Goal: Information Seeking & Learning: Compare options

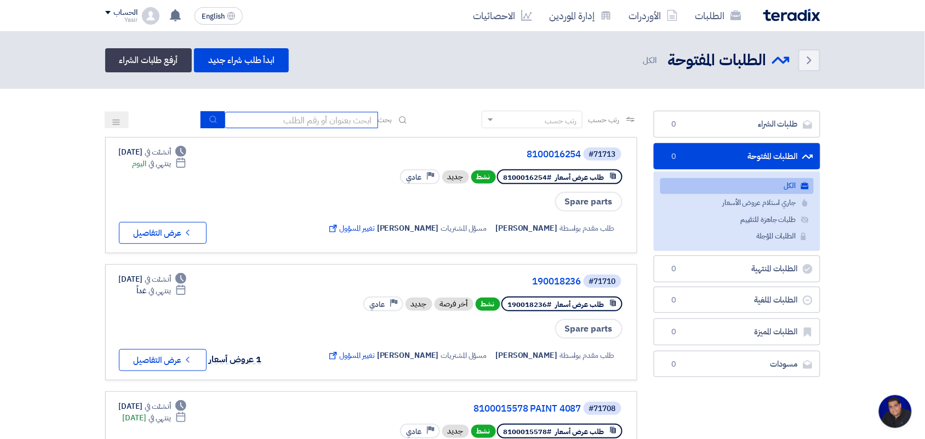
click at [327, 117] on input at bounding box center [301, 120] width 153 height 16
type input "pump"
click at [212, 117] on icon "submit" at bounding box center [213, 119] width 9 height 9
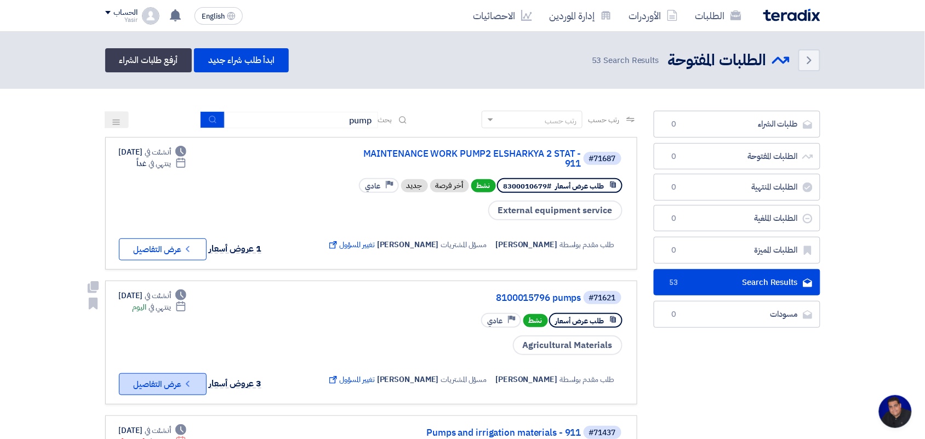
click at [163, 379] on button "Check details عرض التفاصيل" at bounding box center [163, 384] width 88 height 22
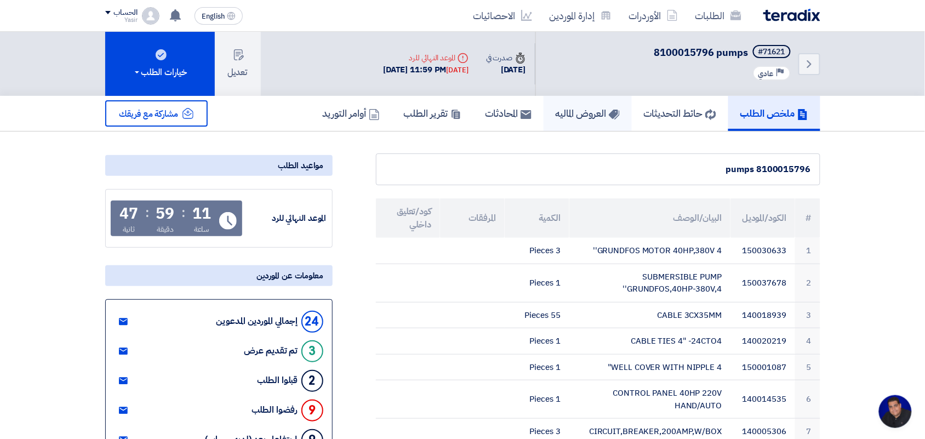
click at [559, 111] on h5 "العروض الماليه" at bounding box center [588, 113] width 64 height 13
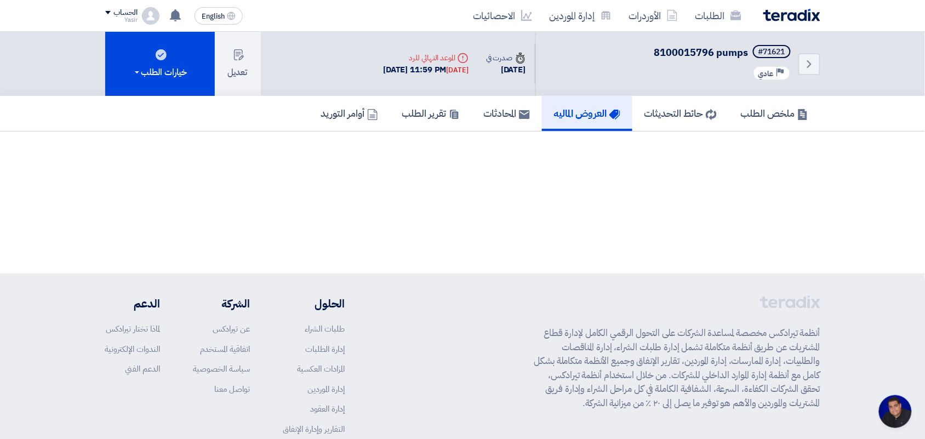
click at [571, 102] on link "العروض الماليه" at bounding box center [587, 113] width 90 height 35
click at [574, 110] on h5 "العروض الماليه" at bounding box center [587, 113] width 66 height 13
click at [556, 117] on h5 "العروض الماليه" at bounding box center [587, 113] width 66 height 13
click at [765, 121] on link "ملخص الطلب" at bounding box center [774, 113] width 91 height 35
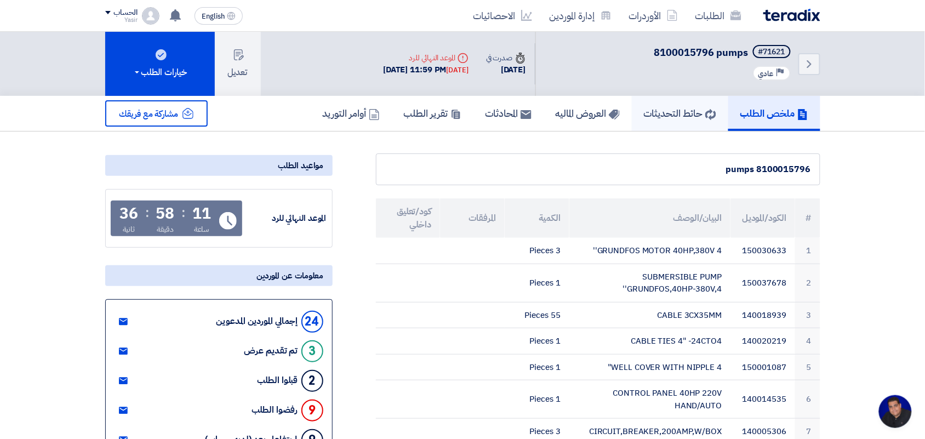
click at [685, 127] on link "حائط التحديثات" at bounding box center [680, 113] width 96 height 35
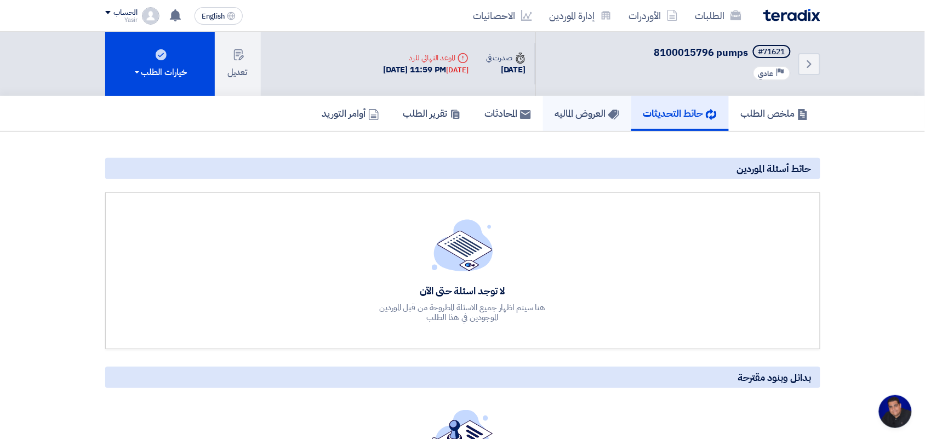
click at [574, 122] on link "العروض الماليه" at bounding box center [587, 113] width 88 height 35
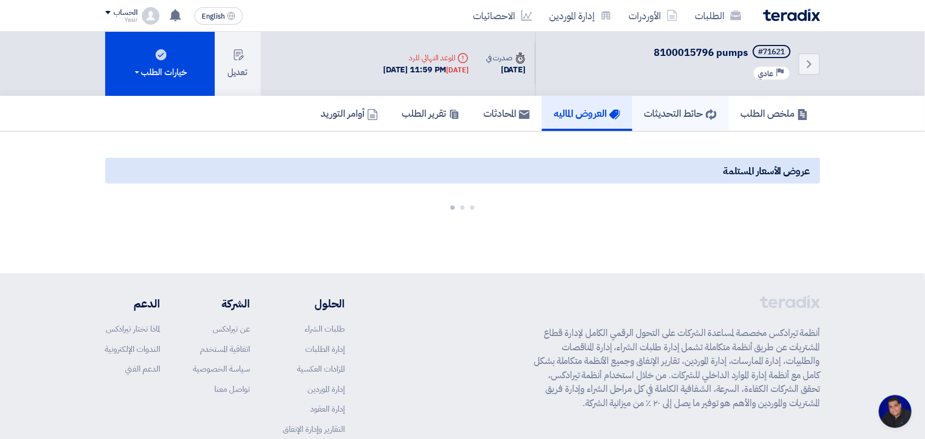
click at [668, 113] on h5 "حائط التحديثات" at bounding box center [680, 113] width 72 height 13
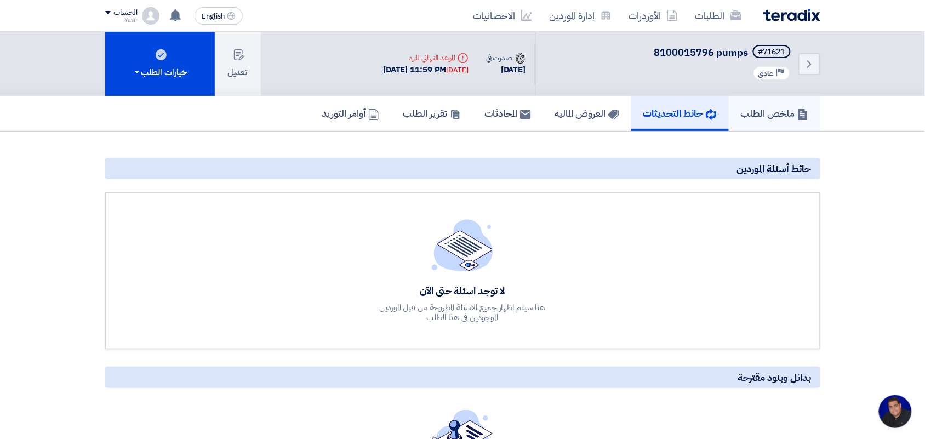
click at [754, 110] on h5 "ملخص الطلب" at bounding box center [774, 113] width 67 height 13
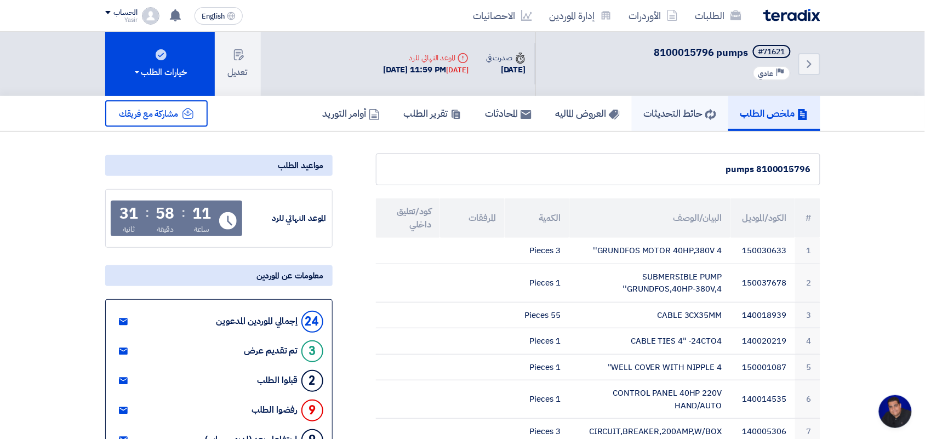
click at [677, 108] on h5 "حائط التحديثات" at bounding box center [680, 113] width 72 height 13
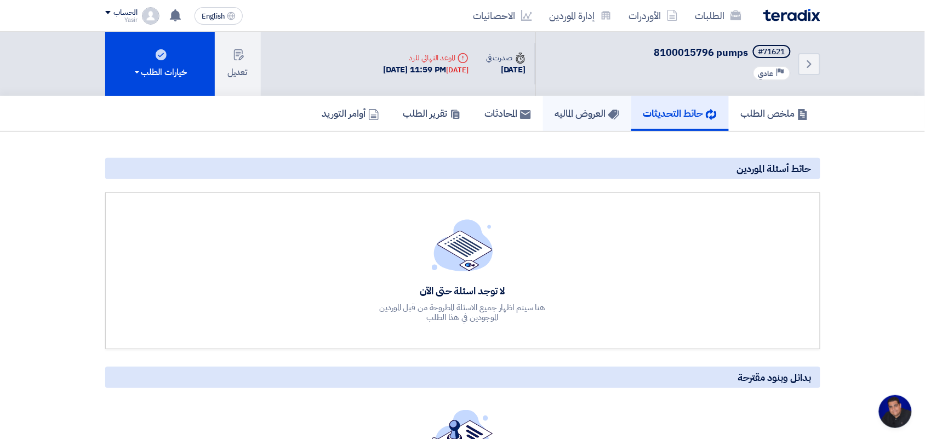
click at [576, 112] on h5 "العروض الماليه" at bounding box center [587, 113] width 64 height 13
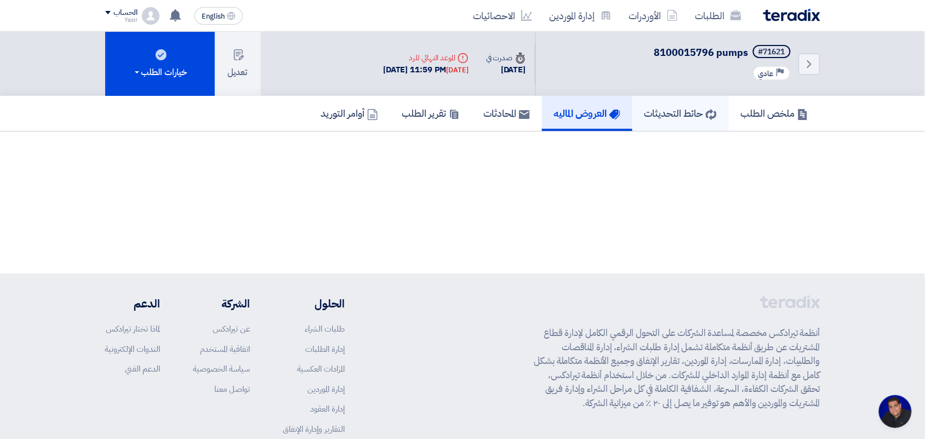
click at [684, 121] on link "حائط التحديثات" at bounding box center [680, 113] width 96 height 35
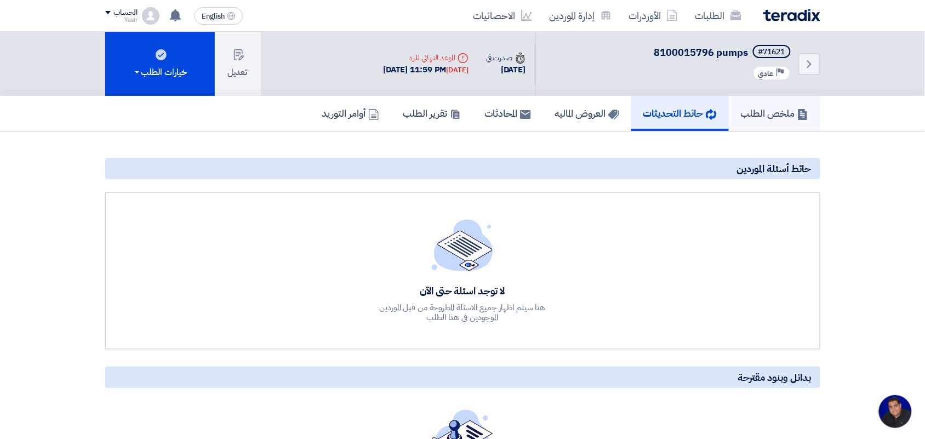
click at [786, 112] on h5 "ملخص الطلب" at bounding box center [774, 113] width 67 height 13
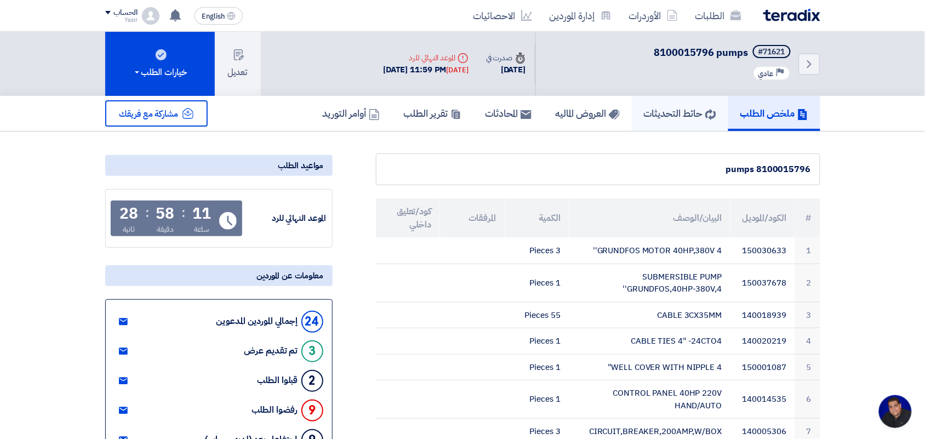
click at [677, 118] on h5 "حائط التحديثات" at bounding box center [680, 113] width 72 height 13
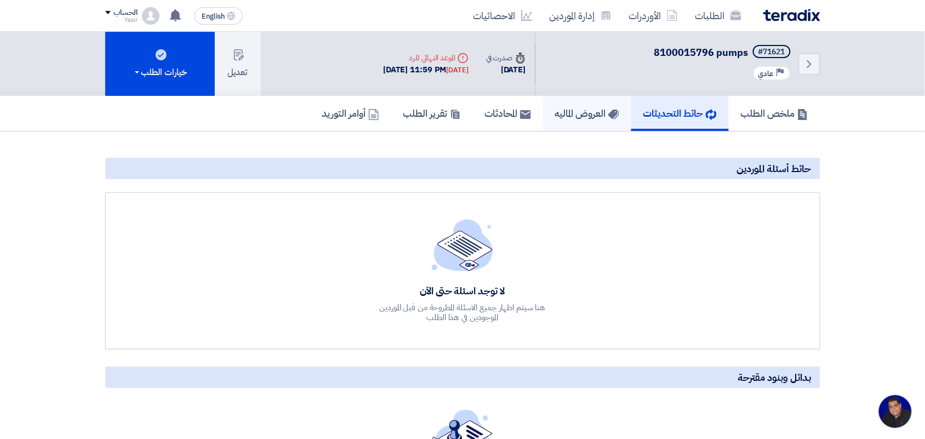
click at [607, 121] on link "العروض الماليه" at bounding box center [587, 113] width 88 height 35
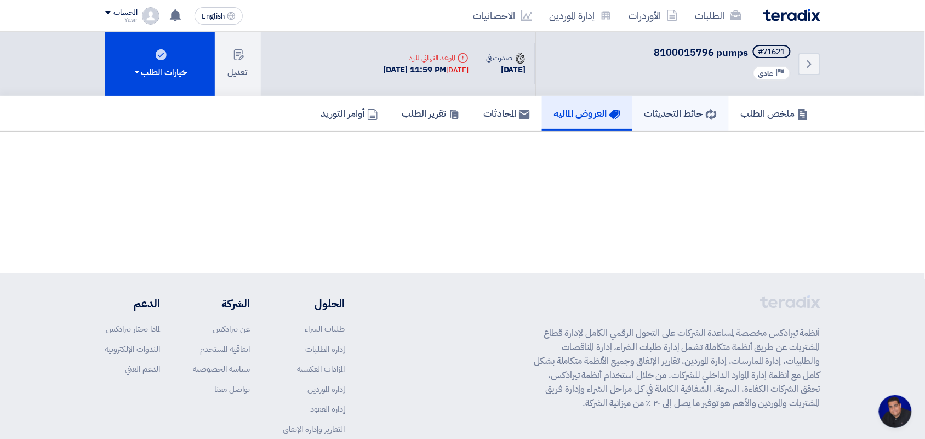
click at [683, 111] on h5 "حائط التحديثات" at bounding box center [680, 113] width 72 height 13
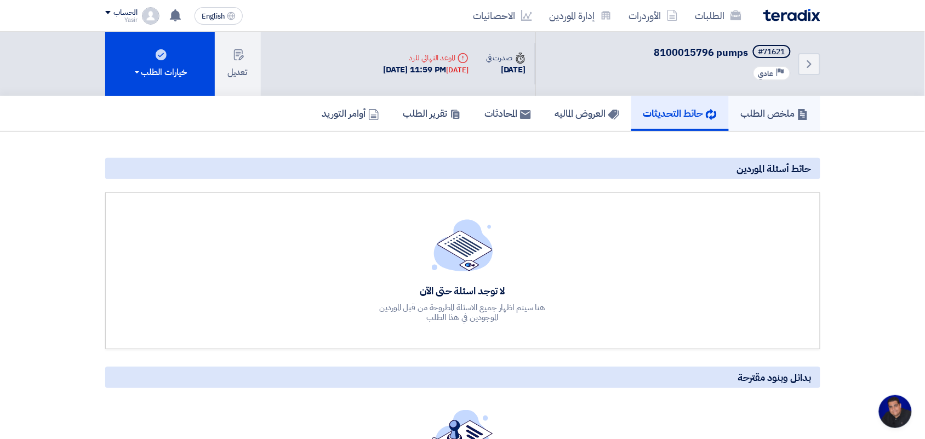
click at [754, 123] on link "ملخص الطلب" at bounding box center [774, 113] width 91 height 35
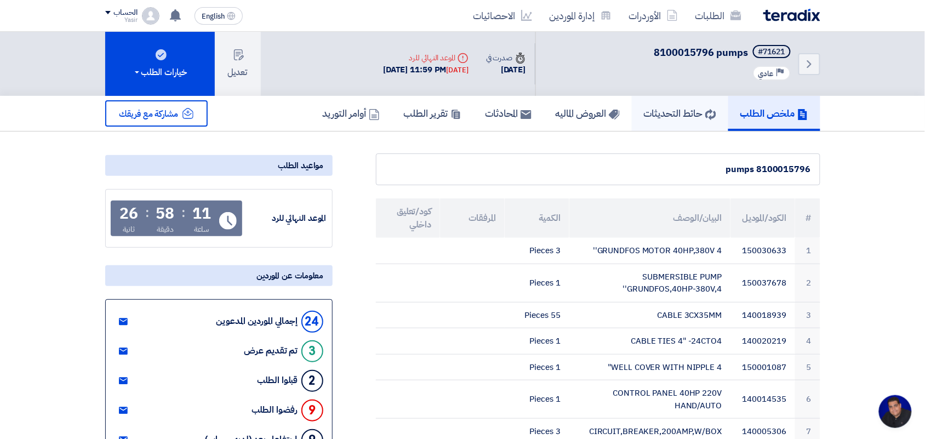
drag, startPoint x: 683, startPoint y: 121, endPoint x: 677, endPoint y: 118, distance: 6.6
click at [683, 121] on link "حائط التحديثات" at bounding box center [680, 113] width 96 height 35
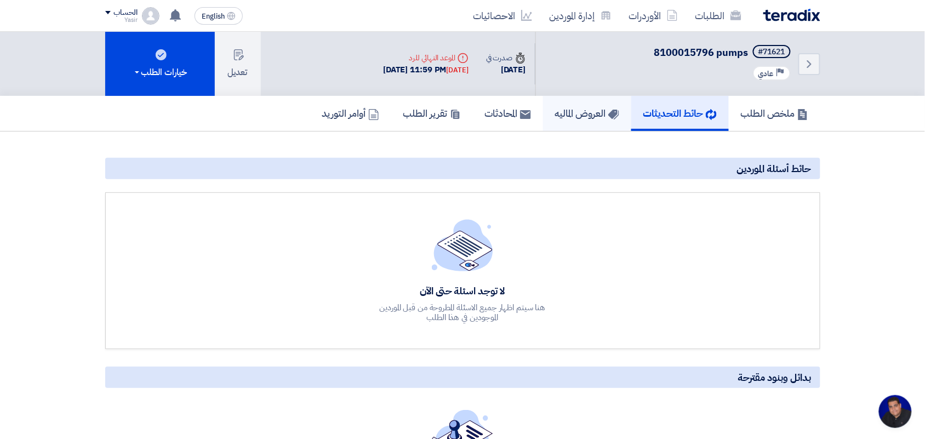
click at [596, 114] on h5 "العروض الماليه" at bounding box center [587, 113] width 64 height 13
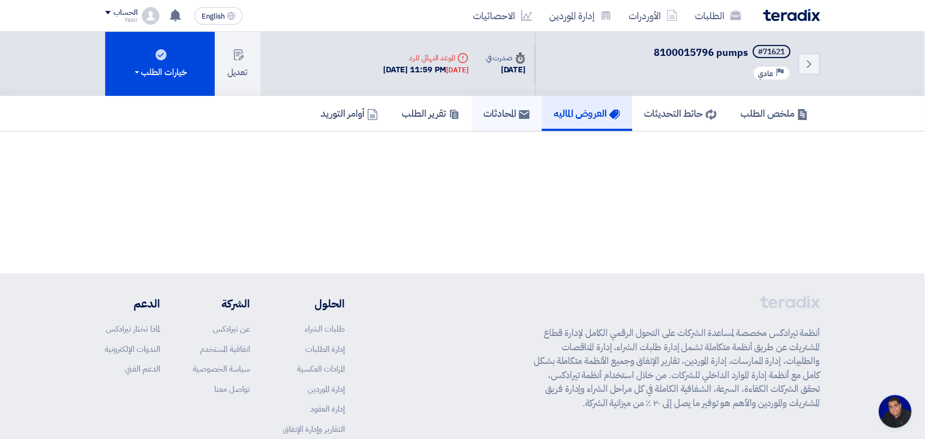
click at [488, 117] on h5 "المحادثات" at bounding box center [507, 113] width 46 height 13
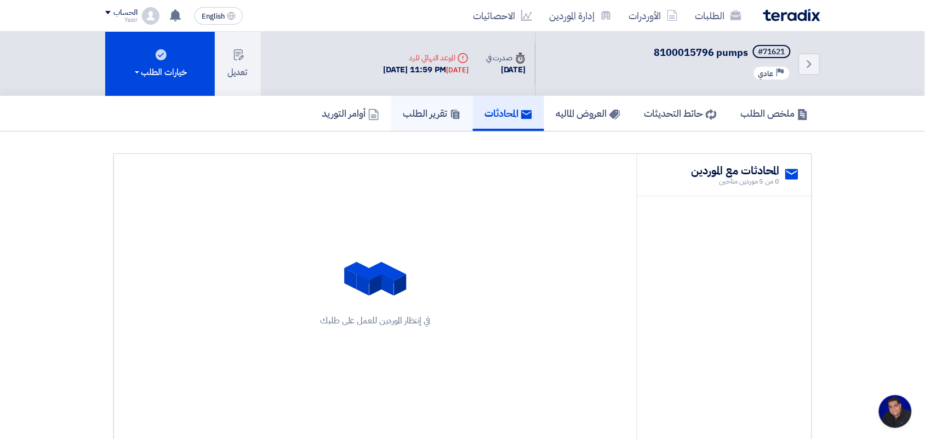
click at [450, 113] on icon at bounding box center [455, 114] width 11 height 11
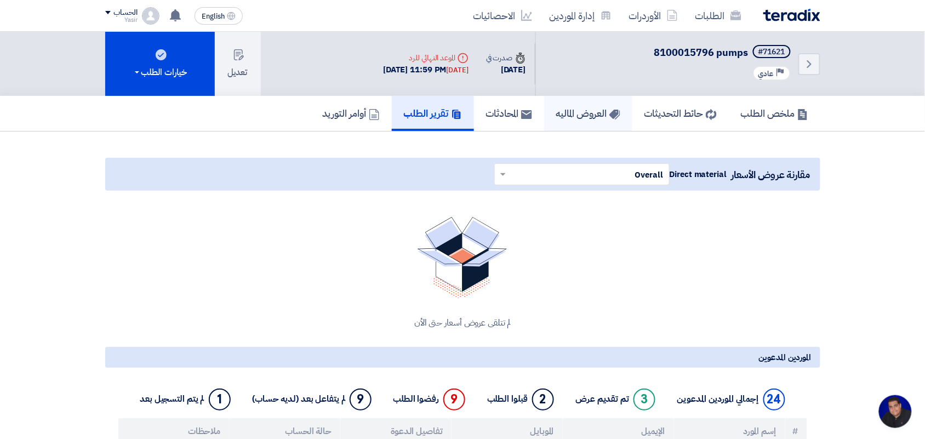
click at [551, 119] on link "العروض الماليه" at bounding box center [588, 113] width 88 height 35
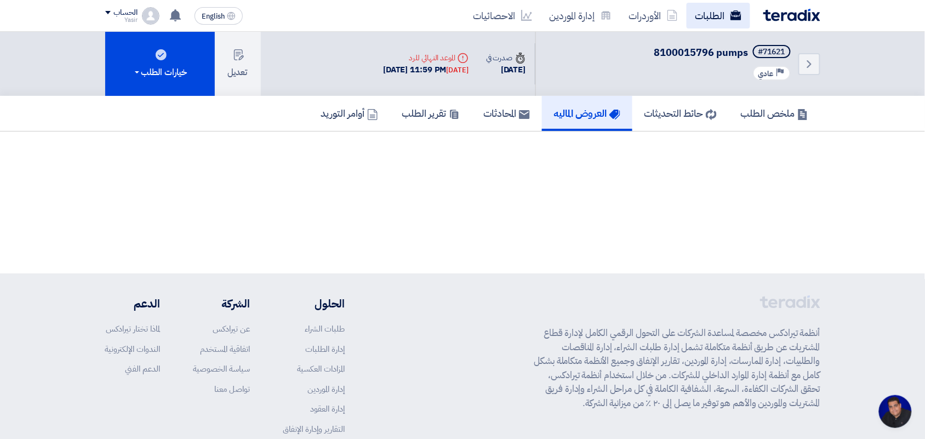
click at [729, 7] on link "الطلبات" at bounding box center [718, 16] width 64 height 26
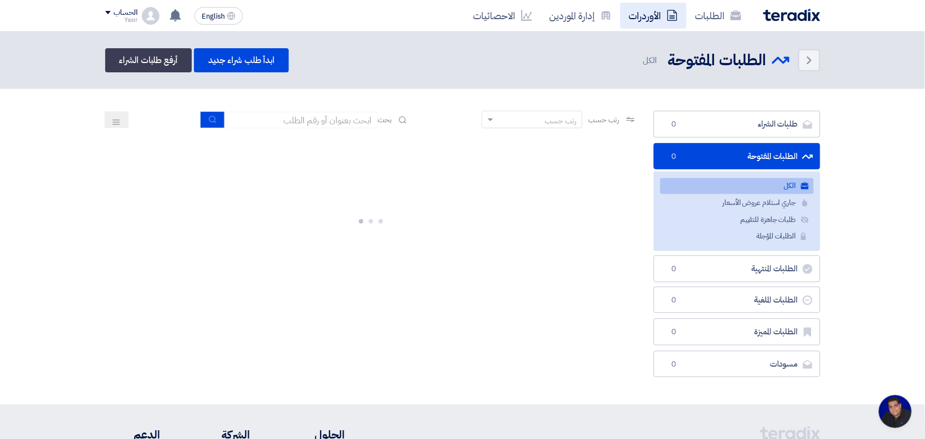
click at [657, 12] on link "الأوردرات" at bounding box center [653, 16] width 66 height 26
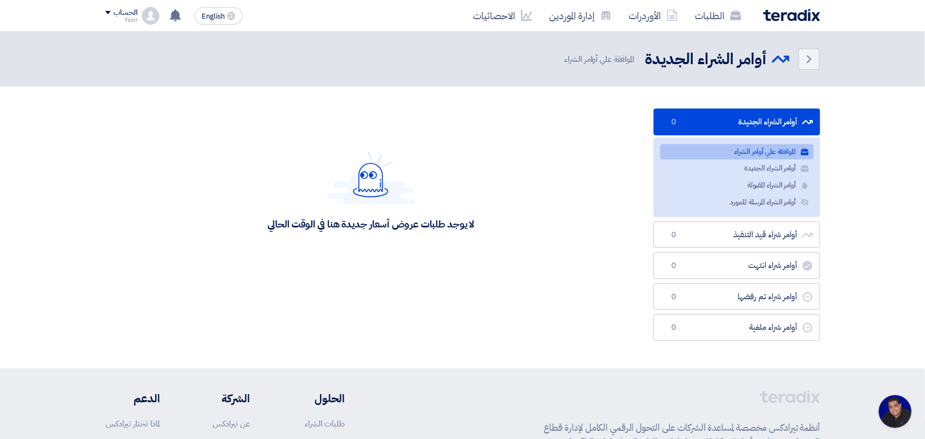
click at [752, 7] on div "الطلبات الأوردرات إدارة الموردين الاحصائيات" at bounding box center [605, 16] width 429 height 26
click at [714, 17] on link "الطلبات" at bounding box center [718, 16] width 64 height 26
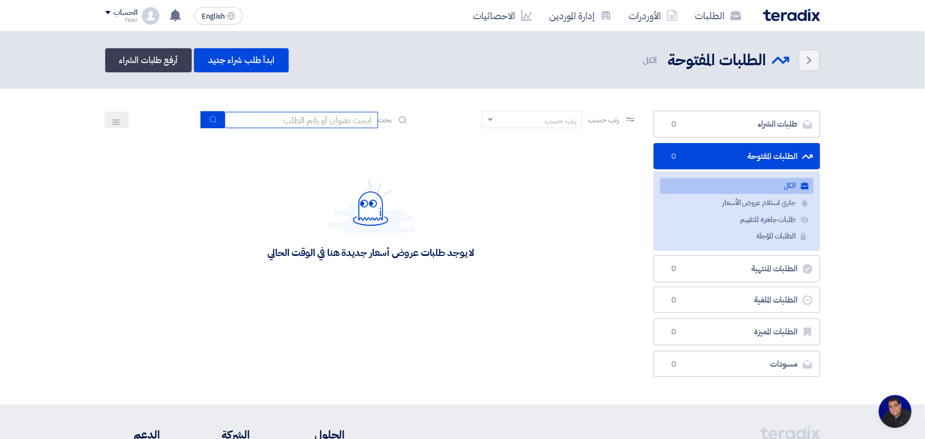
click at [354, 121] on input at bounding box center [301, 120] width 153 height 16
type input "pump"
click at [211, 121] on use "submit" at bounding box center [212, 119] width 7 height 7
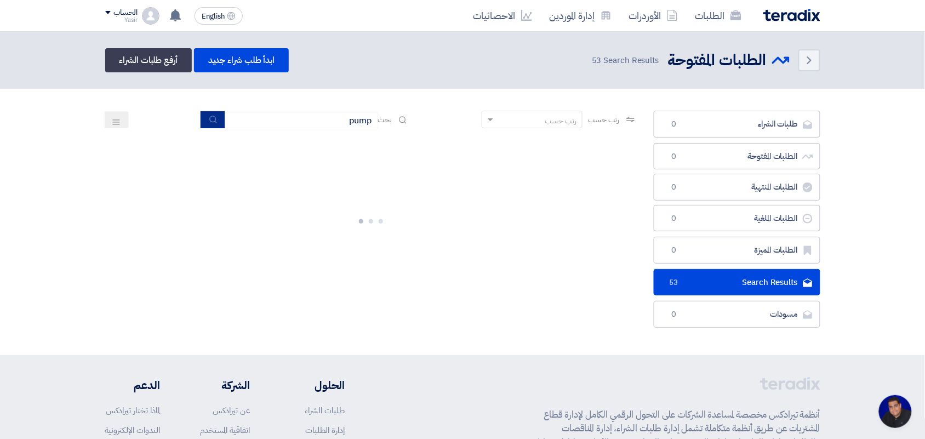
click at [211, 118] on icon "submit" at bounding box center [213, 119] width 9 height 9
click at [214, 118] on icon "submit" at bounding box center [213, 119] width 9 height 9
click at [213, 116] on icon "submit" at bounding box center [213, 119] width 9 height 9
click at [211, 119] on icon "submit" at bounding box center [213, 119] width 9 height 9
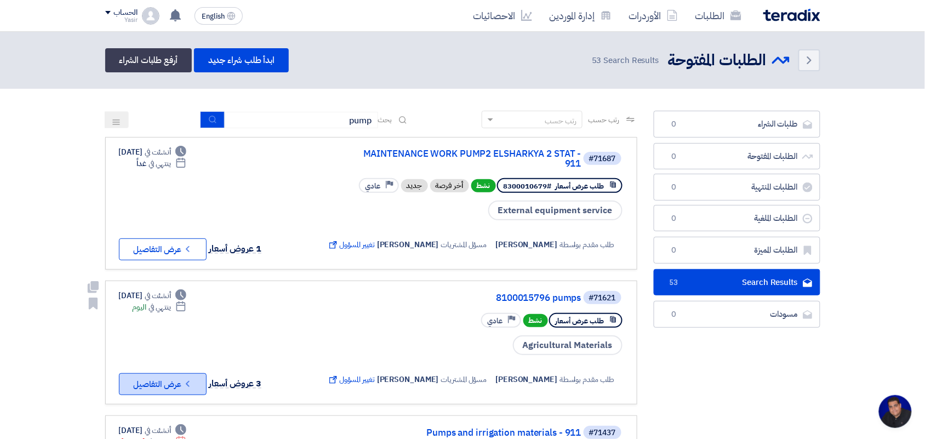
click at [135, 383] on button "Check details عرض التفاصيل" at bounding box center [163, 384] width 88 height 22
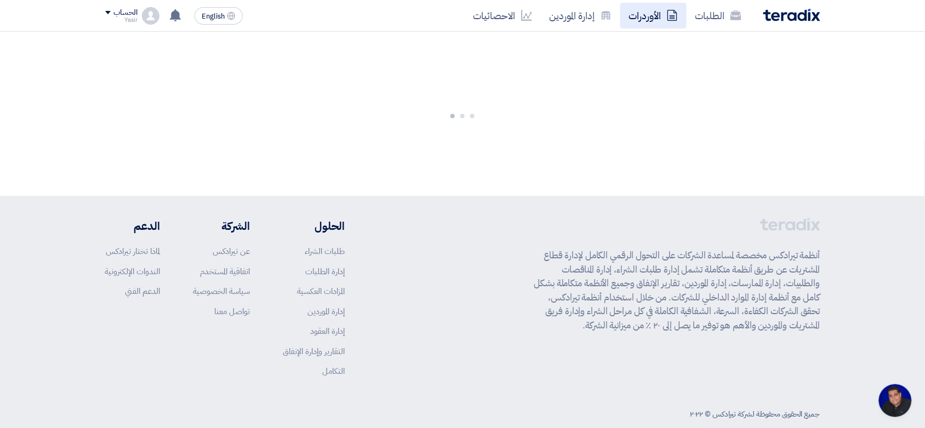
click at [640, 20] on link "الأوردرات" at bounding box center [653, 16] width 66 height 26
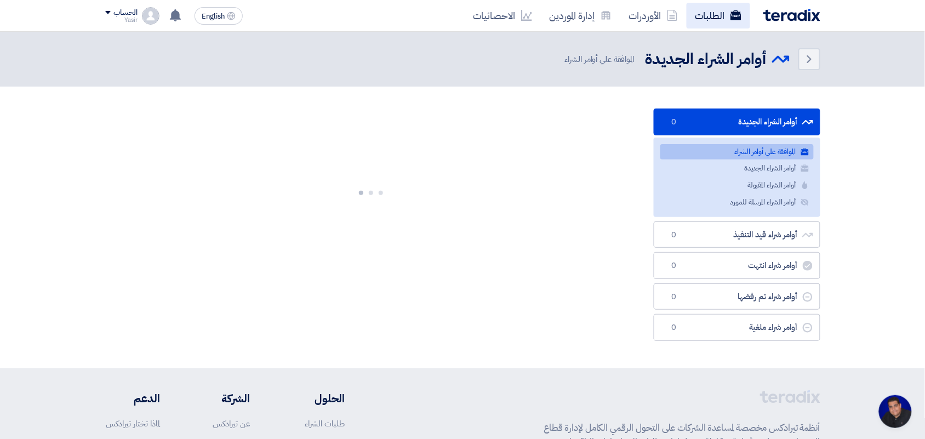
click at [697, 12] on link "الطلبات" at bounding box center [718, 16] width 64 height 26
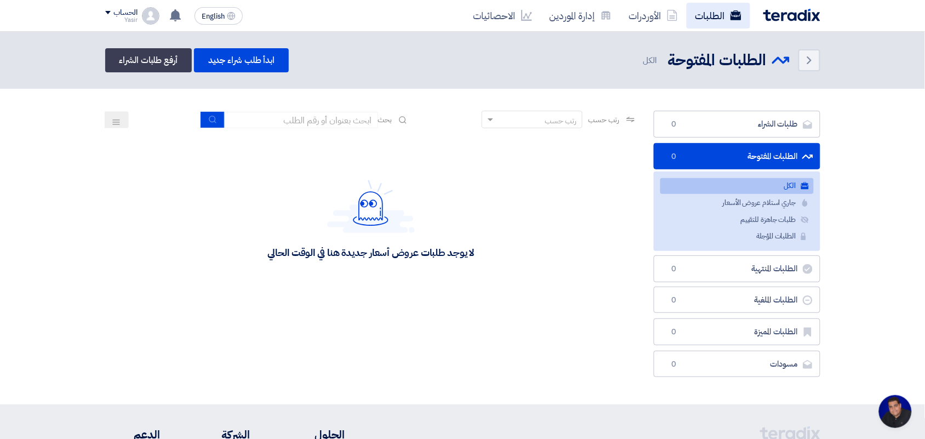
click at [696, 18] on link "الطلبات" at bounding box center [718, 16] width 64 height 26
click at [609, 18] on use at bounding box center [606, 15] width 9 height 8
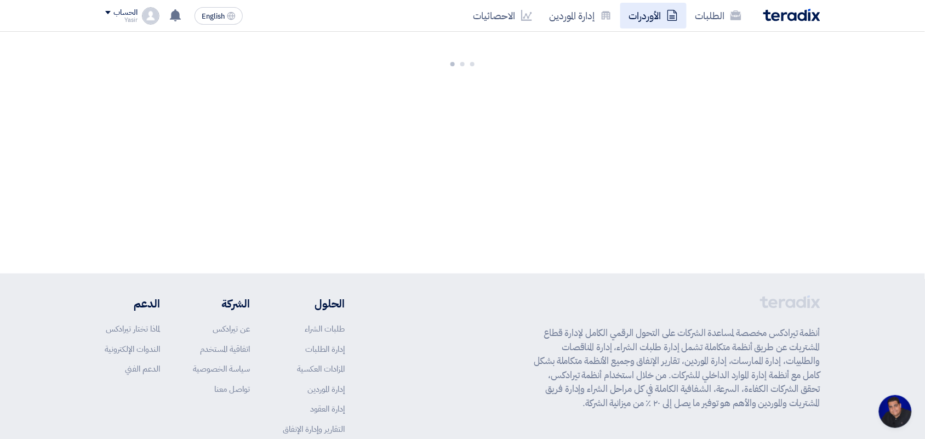
click at [673, 14] on icon at bounding box center [672, 15] width 11 height 11
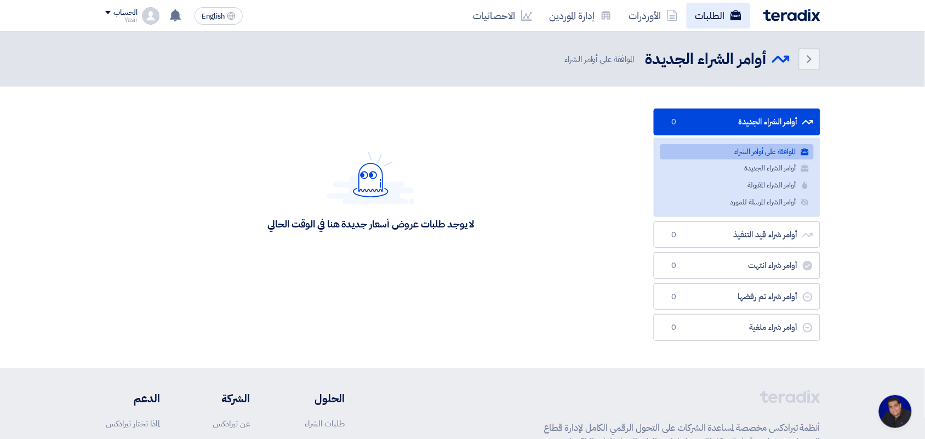
click at [700, 18] on link "الطلبات" at bounding box center [718, 16] width 64 height 26
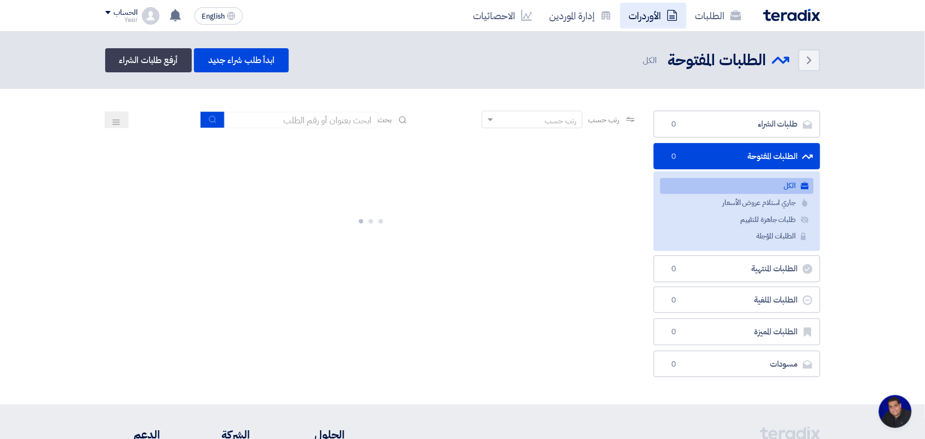
click at [642, 19] on link "الأوردرات" at bounding box center [653, 16] width 66 height 26
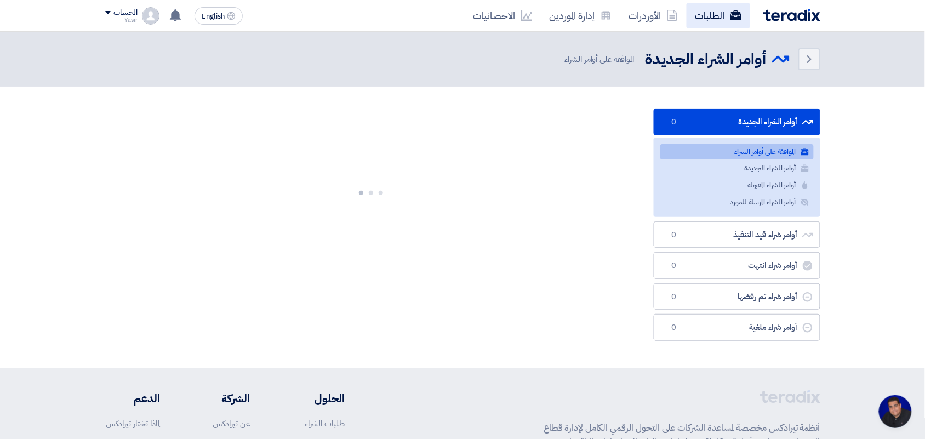
click at [690, 20] on link "الطلبات" at bounding box center [718, 16] width 64 height 26
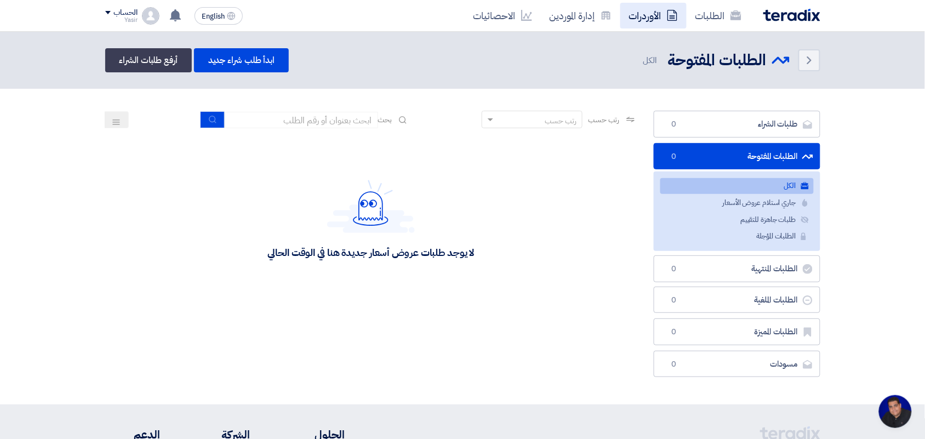
click at [661, 16] on link "الأوردرات" at bounding box center [653, 16] width 66 height 26
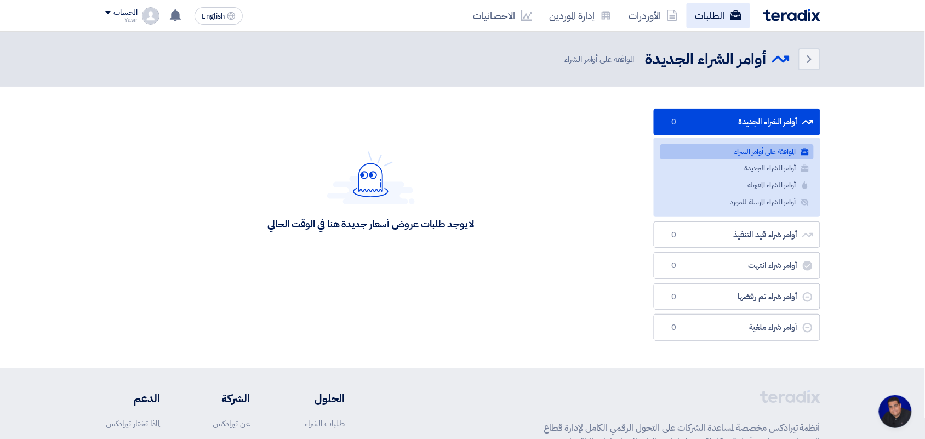
click at [690, 18] on link "الطلبات" at bounding box center [718, 16] width 64 height 26
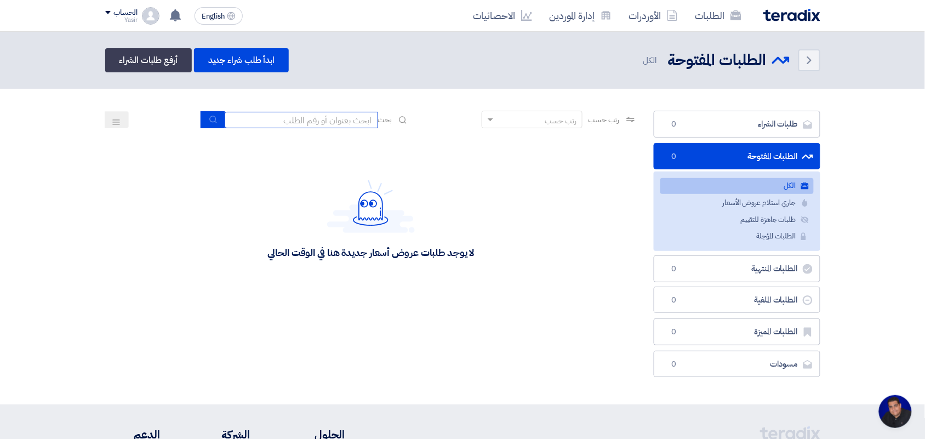
click at [314, 123] on input at bounding box center [301, 120] width 153 height 16
type input "pump"
click at [209, 122] on icon "submit" at bounding box center [213, 119] width 9 height 9
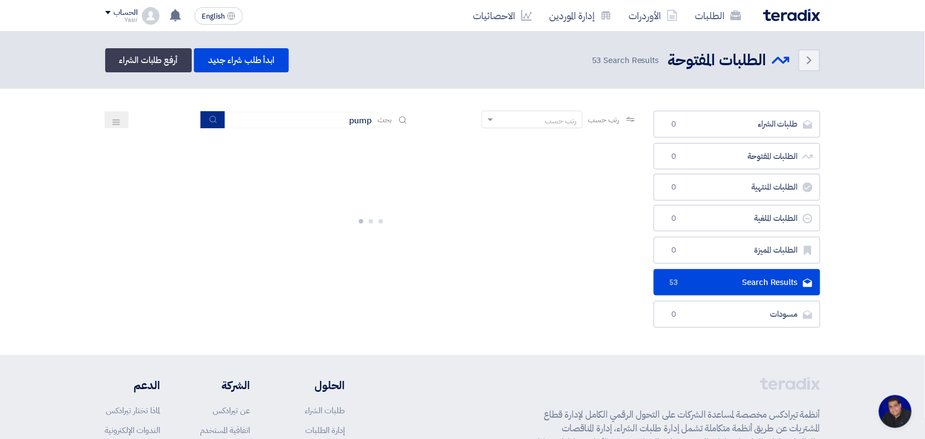
click at [212, 121] on icon "submit" at bounding box center [213, 119] width 9 height 9
click at [282, 126] on input "pump" at bounding box center [301, 120] width 153 height 16
click at [217, 117] on button "submit" at bounding box center [213, 119] width 24 height 17
click at [202, 118] on button "submit" at bounding box center [213, 119] width 24 height 17
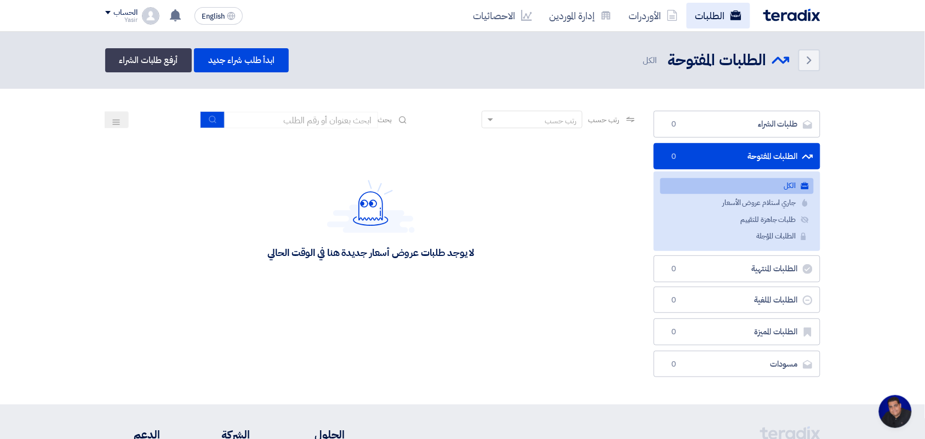
click at [715, 24] on link "الطلبات" at bounding box center [718, 16] width 64 height 26
click at [664, 16] on link "الأوردرات" at bounding box center [653, 16] width 66 height 26
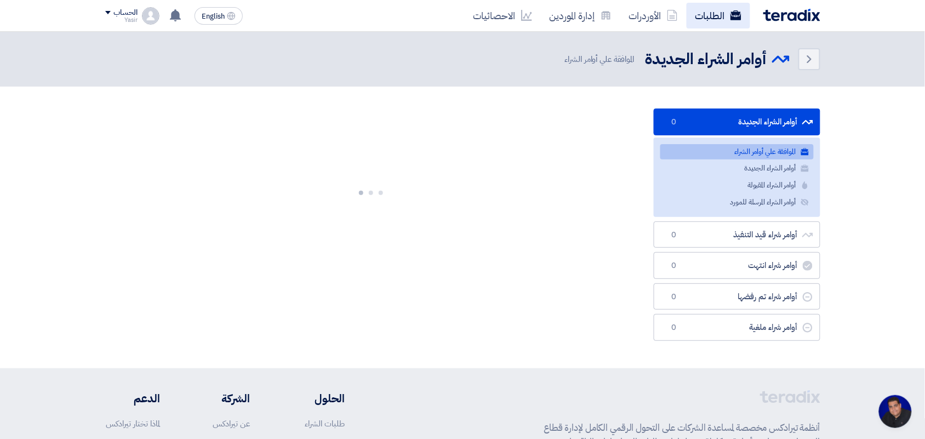
click at [697, 19] on link "الطلبات" at bounding box center [718, 16] width 64 height 26
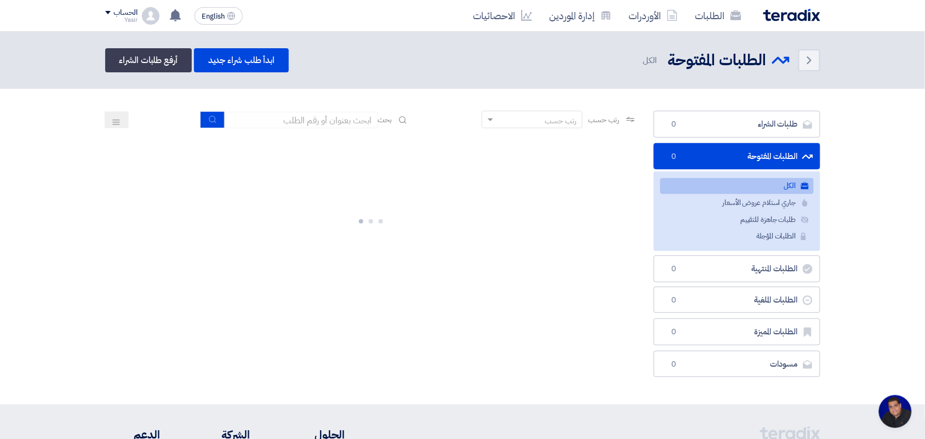
click at [305, 108] on section "طلبات الشراء طلبات الشراء 0 الطلبات المفتوحة الطلبات المفتوحة 0 الكل الكل جاري …" at bounding box center [462, 247] width 925 height 316
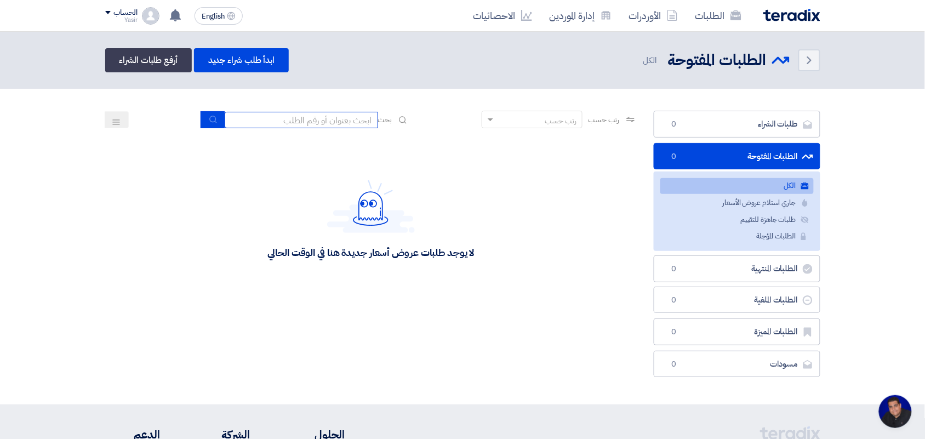
click at [307, 119] on input at bounding box center [301, 120] width 153 height 16
type input "pump"
click at [215, 116] on button "submit" at bounding box center [213, 119] width 24 height 17
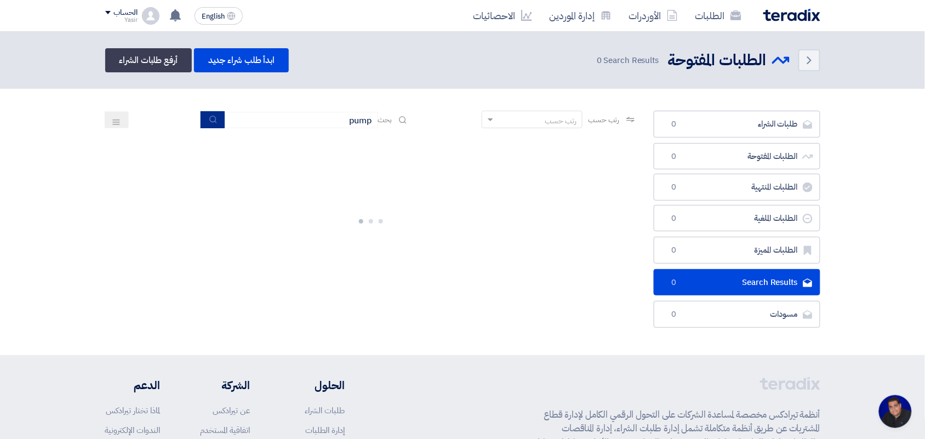
click at [208, 127] on button "submit" at bounding box center [213, 119] width 24 height 17
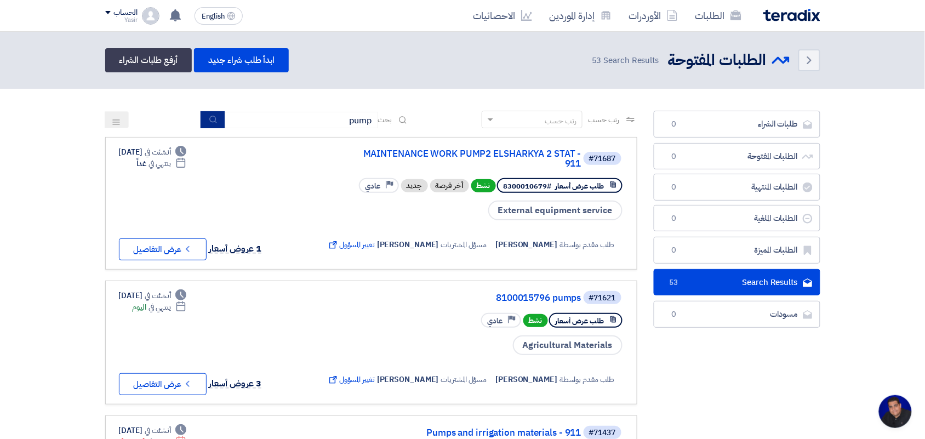
click at [209, 121] on icon "submit" at bounding box center [213, 119] width 9 height 9
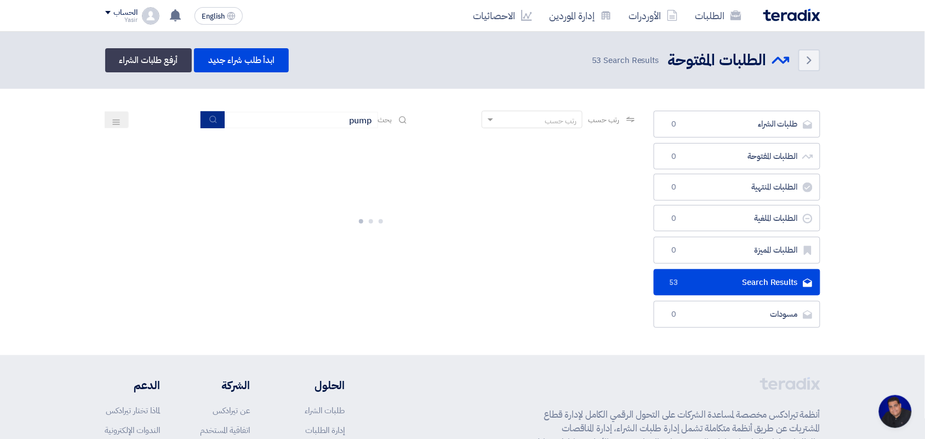
click at [209, 115] on icon "submit" at bounding box center [213, 119] width 9 height 9
click at [261, 115] on input "pump" at bounding box center [301, 120] width 153 height 16
click at [203, 118] on button "submit" at bounding box center [213, 119] width 24 height 17
click at [264, 121] on input "pump" at bounding box center [301, 120] width 153 height 16
click at [211, 121] on icon "submit" at bounding box center [213, 119] width 9 height 9
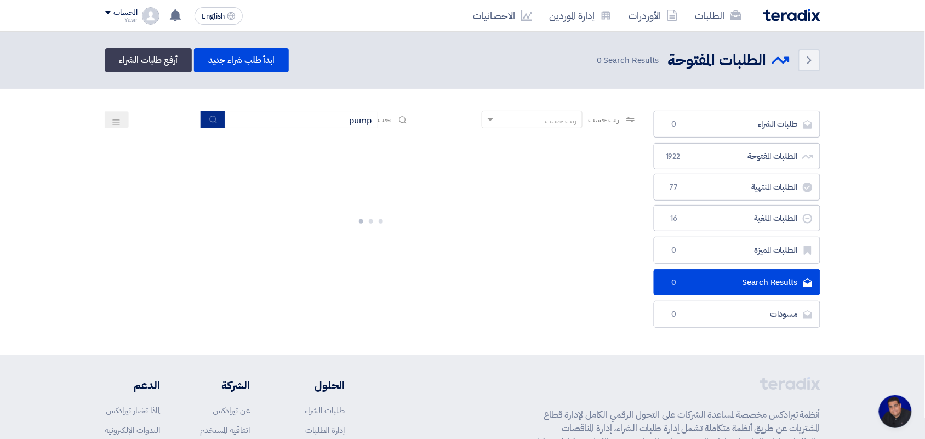
click at [217, 118] on button "submit" at bounding box center [213, 119] width 24 height 17
click at [337, 121] on input "pump" at bounding box center [301, 120] width 153 height 16
click at [239, 126] on input "pump" at bounding box center [301, 120] width 153 height 16
click at [216, 124] on button "submit" at bounding box center [213, 119] width 24 height 17
click at [201, 123] on button "submit" at bounding box center [213, 119] width 24 height 17
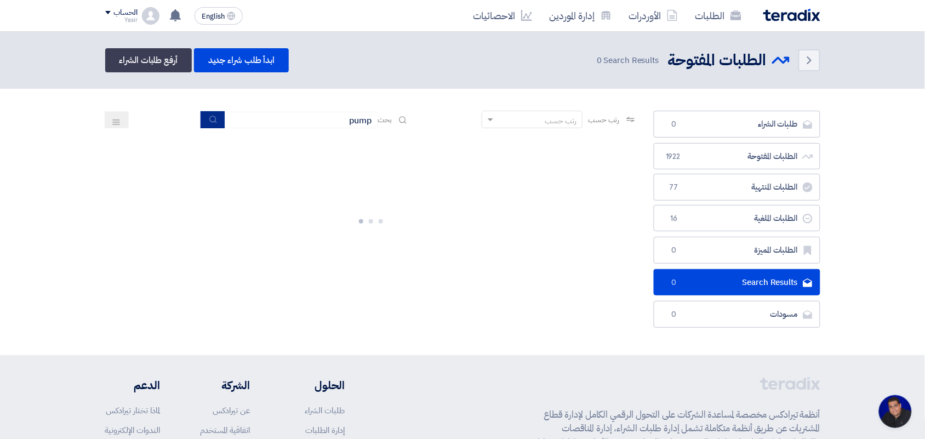
click at [203, 124] on button "submit" at bounding box center [213, 119] width 24 height 17
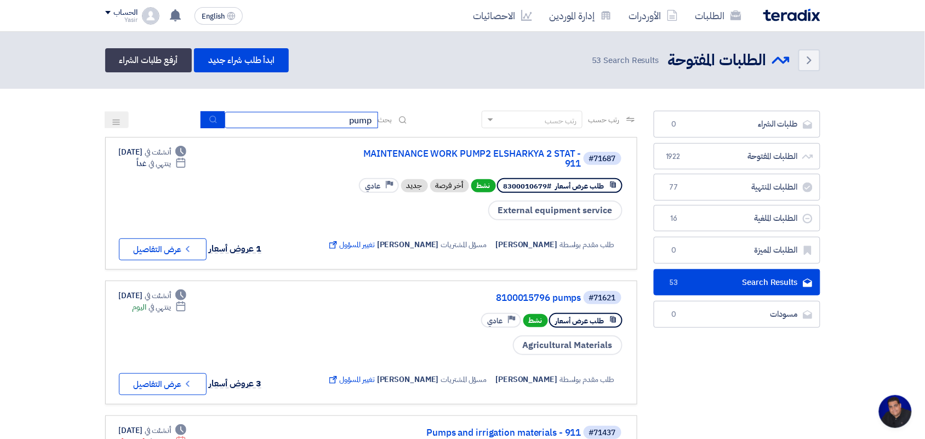
click at [302, 123] on input "pump" at bounding box center [301, 120] width 153 height 16
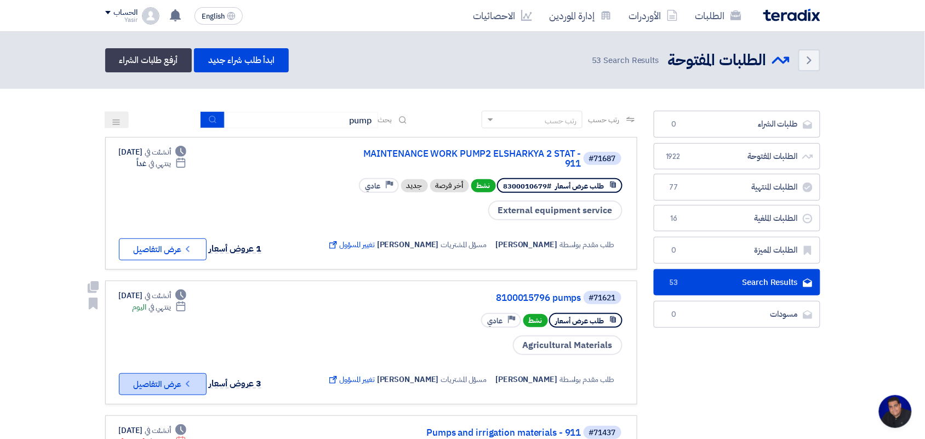
click at [187, 373] on button "Check details عرض التفاصيل" at bounding box center [163, 384] width 88 height 22
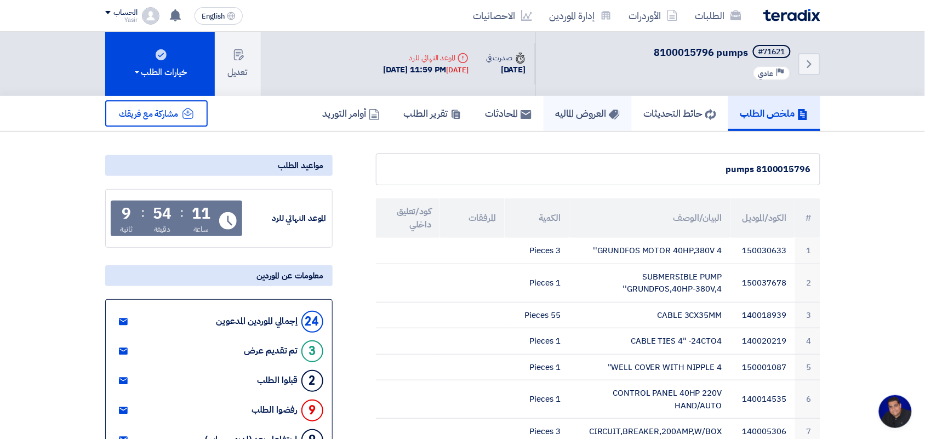
click at [549, 119] on link "العروض الماليه" at bounding box center [587, 113] width 88 height 35
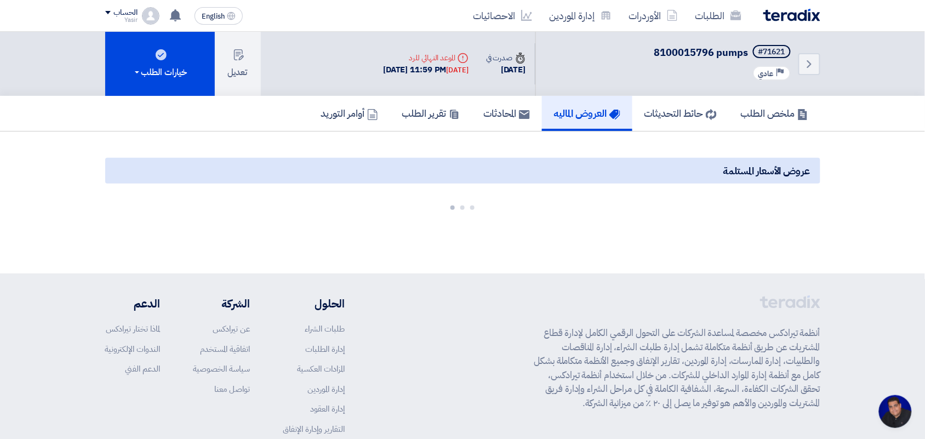
click at [585, 117] on h5 "العروض الماليه" at bounding box center [587, 113] width 66 height 13
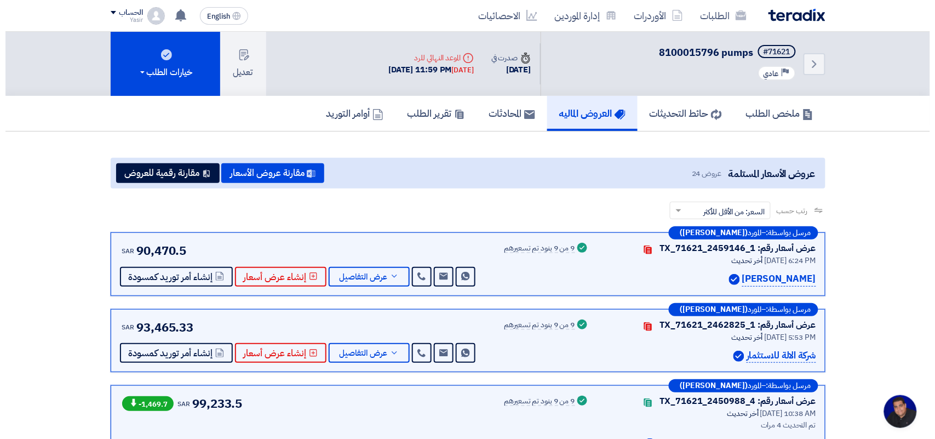
scroll to position [68, 0]
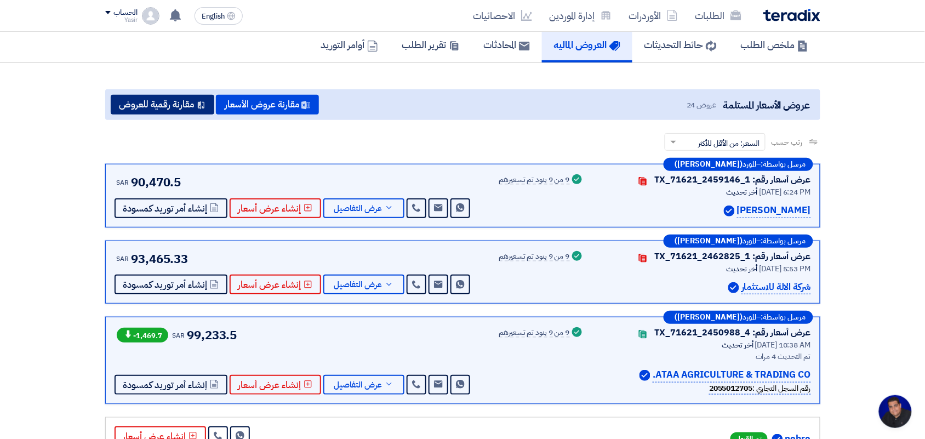
click at [166, 105] on button "مقارنة رقمية للعروض" at bounding box center [163, 105] width 104 height 20
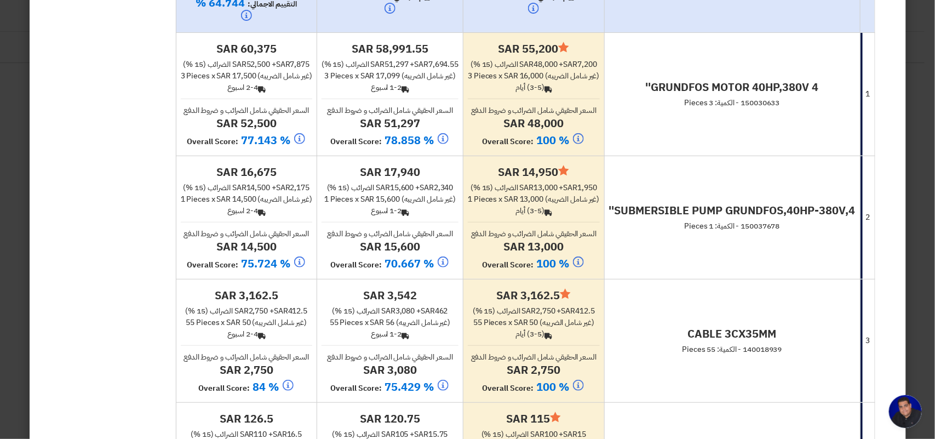
scroll to position [205, 0]
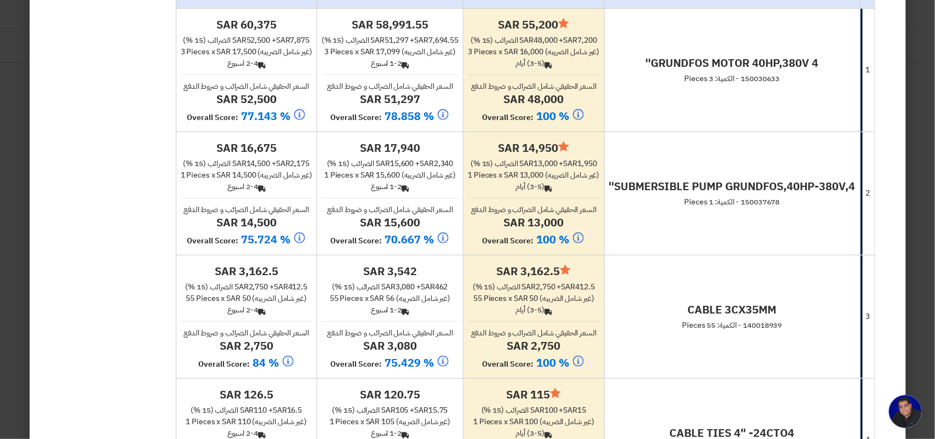
drag, startPoint x: 530, startPoint y: 318, endPoint x: 400, endPoint y: 318, distance: 129.8
click at [400, 304] on span "(غير شامل الضريبه)" at bounding box center [423, 299] width 54 height 12
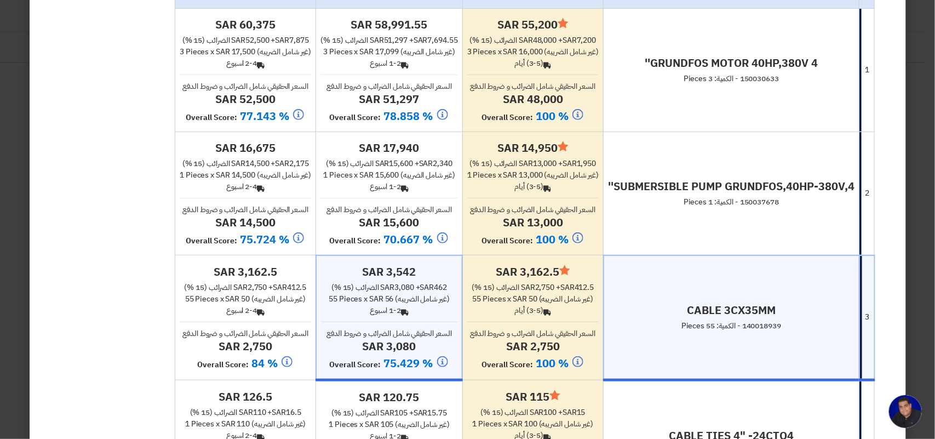
scroll to position [0, 0]
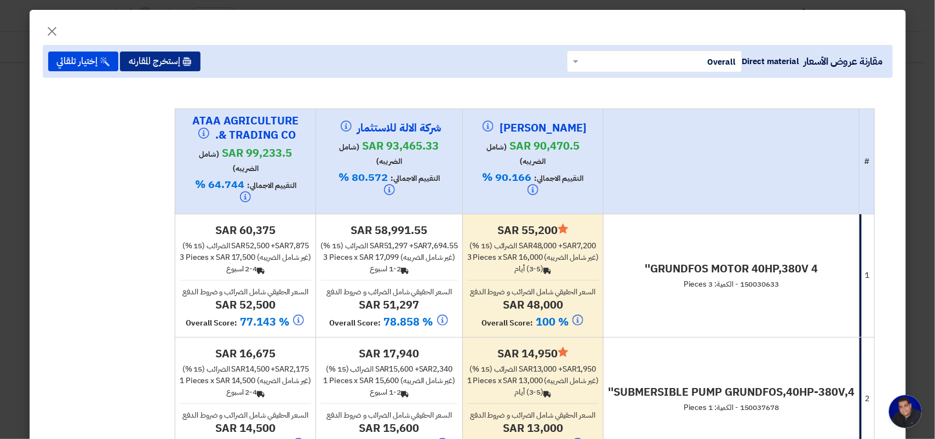
click at [177, 60] on button "إستخرج المقارنه" at bounding box center [160, 61] width 81 height 20
click at [768, 290] on span "150030633 - الكمية: 3 Pieces" at bounding box center [731, 284] width 95 height 12
click at [765, 319] on td "GRUNDFOS MOTOR 40HP,380V 4'' 150030633 - الكمية: 3 Pieces" at bounding box center [732, 275] width 256 height 123
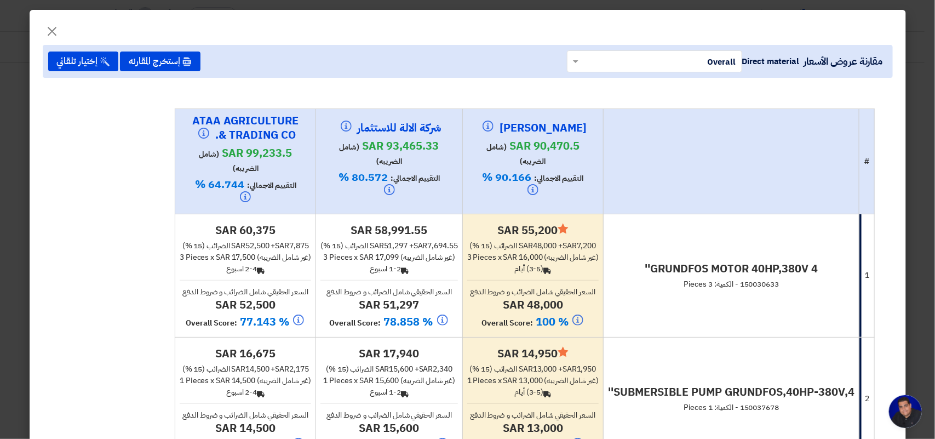
click at [774, 290] on span "150030633 - الكمية: 3 Pieces" at bounding box center [731, 284] width 95 height 12
click at [755, 276] on h4 "GRUNDFOS MOTOR 40HP,380V 4''" at bounding box center [731, 268] width 247 height 14
